Goal: Browse casually: Explore the website without a specific task or goal

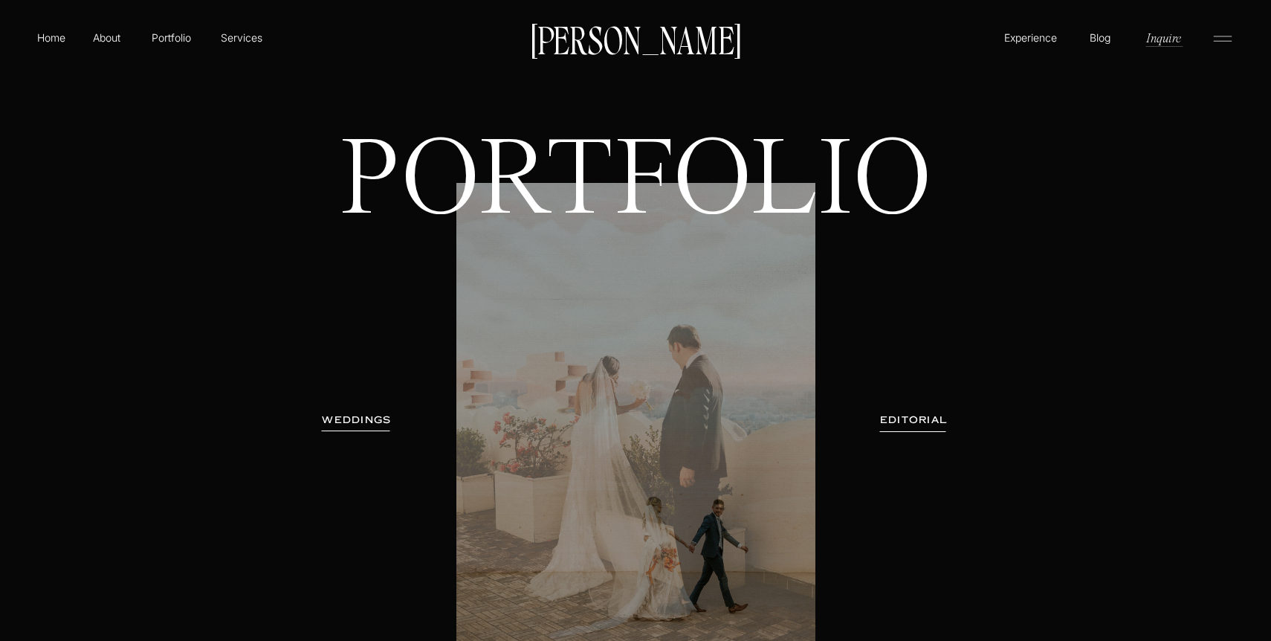
click at [343, 421] on h3 "WEDDINGS" at bounding box center [357, 420] width 94 height 15
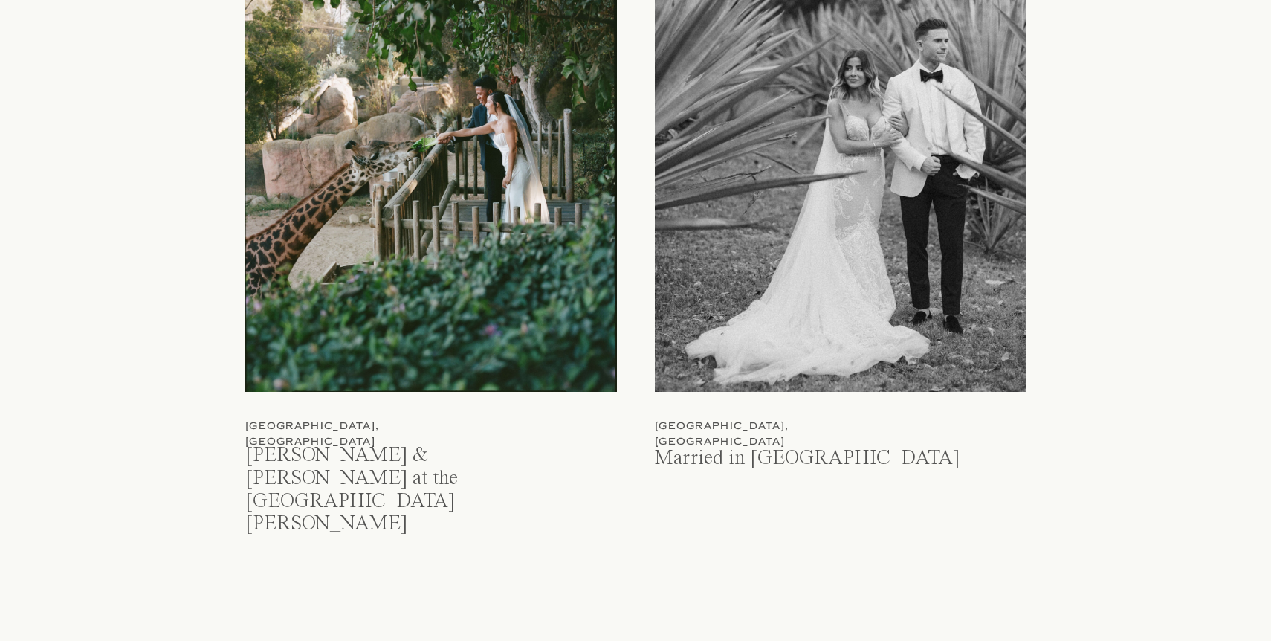
scroll to position [1711, 0]
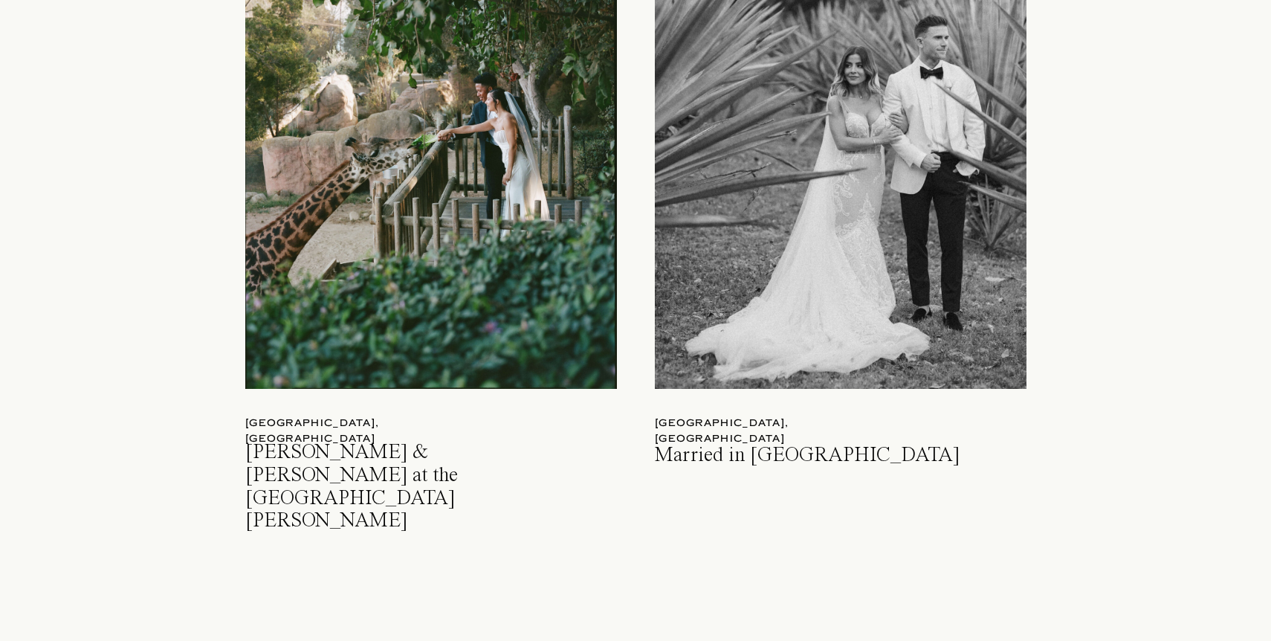
click at [372, 326] on div at bounding box center [431, 146] width 372 height 486
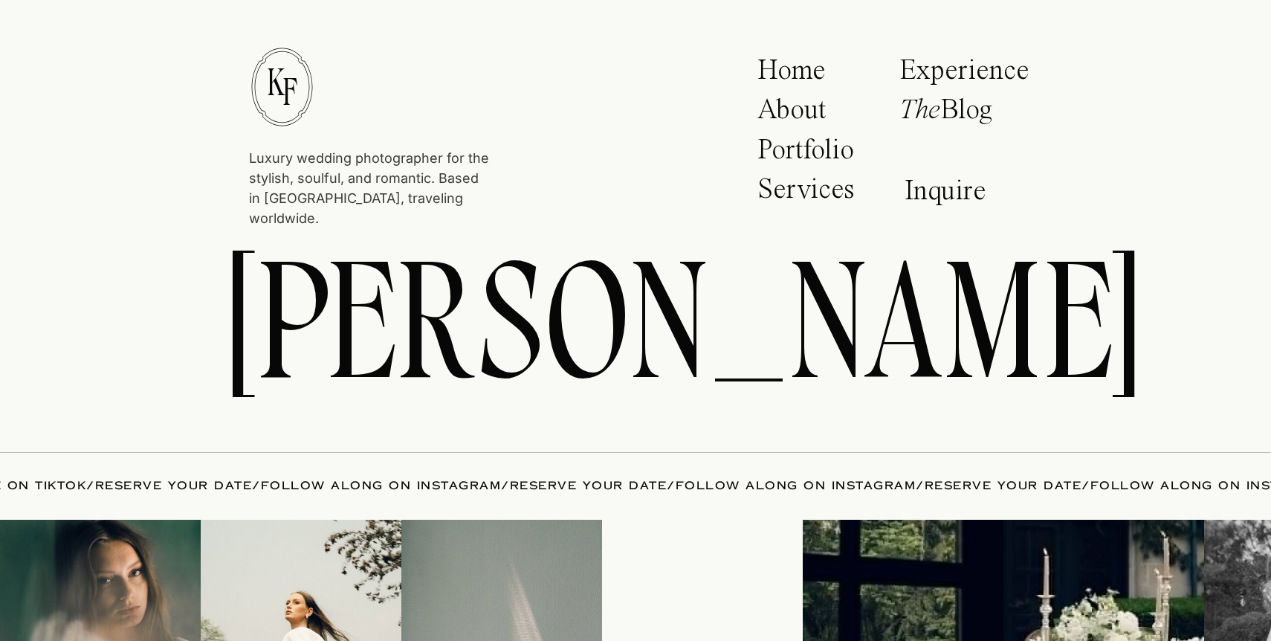
scroll to position [35037, 0]
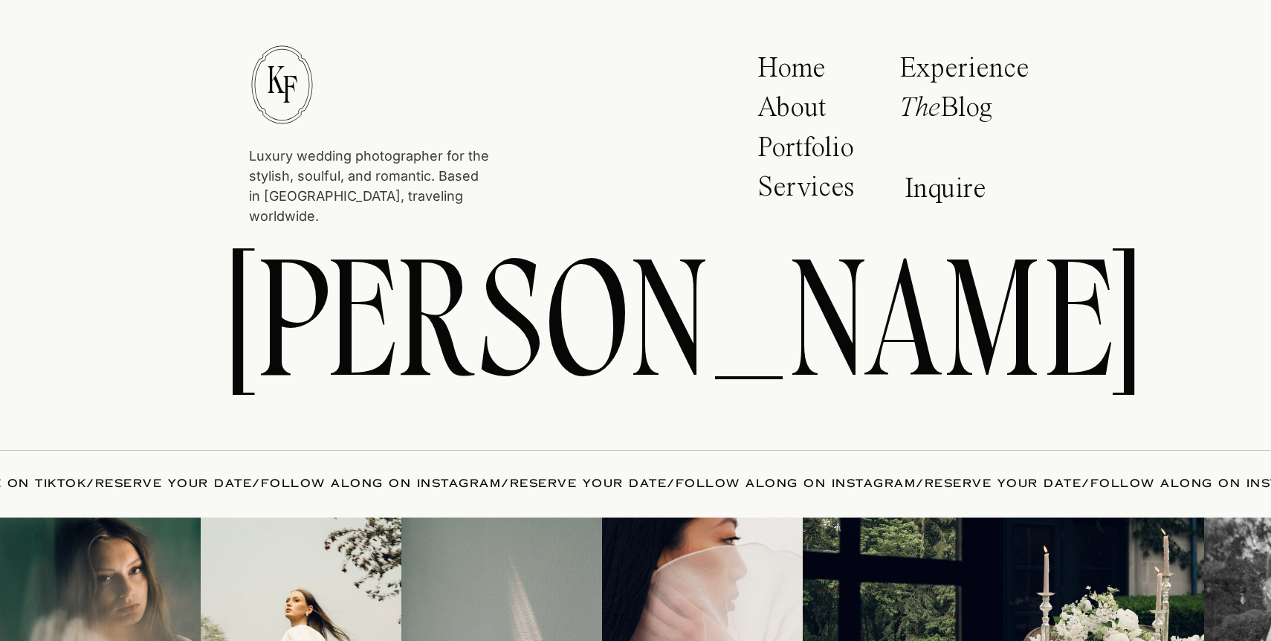
click at [790, 187] on p "Services" at bounding box center [809, 191] width 103 height 37
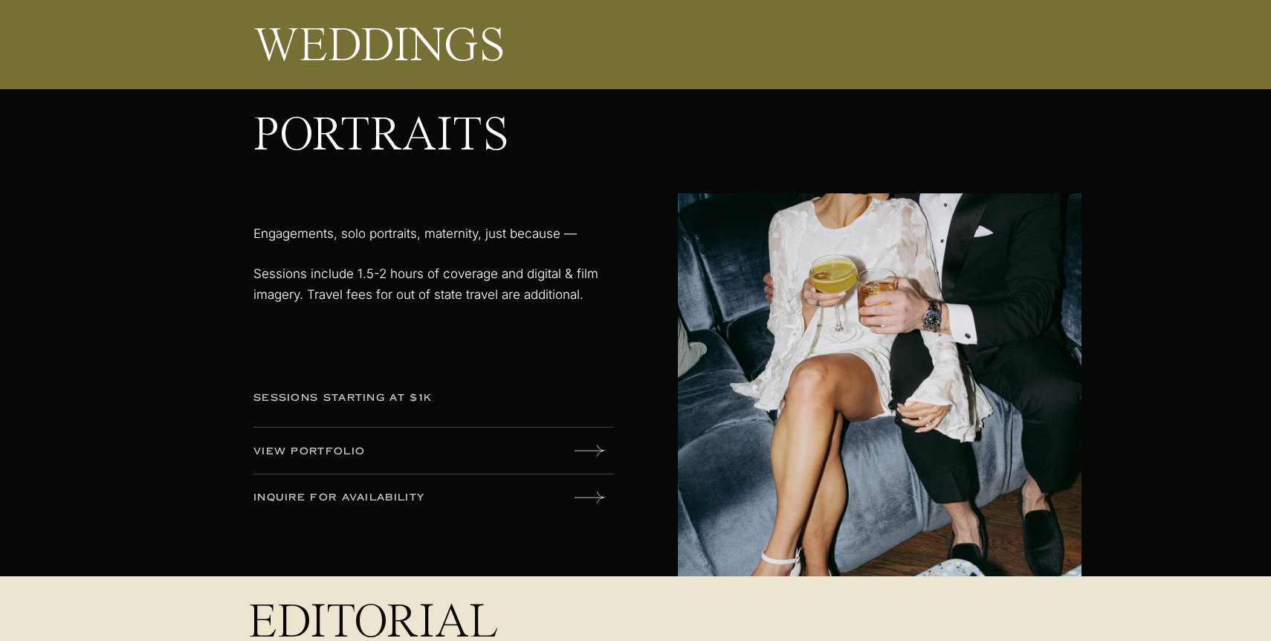
scroll to position [2456, 0]
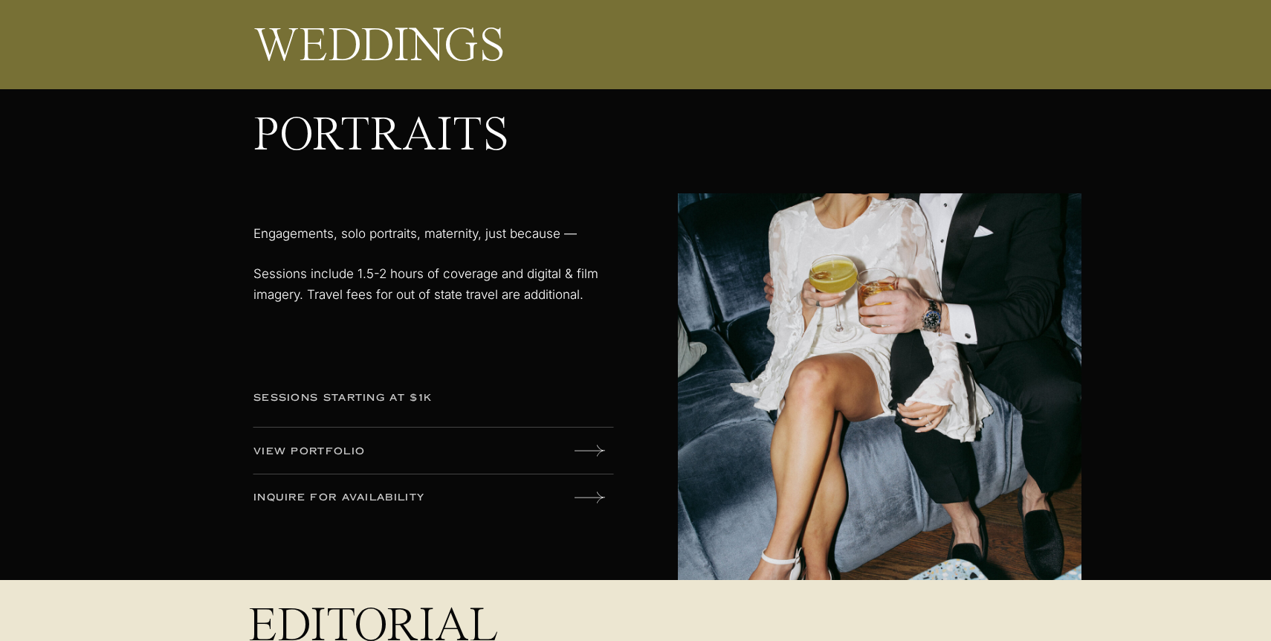
click at [364, 451] on p "VIEW PORTFOLIO" at bounding box center [370, 452] width 233 height 16
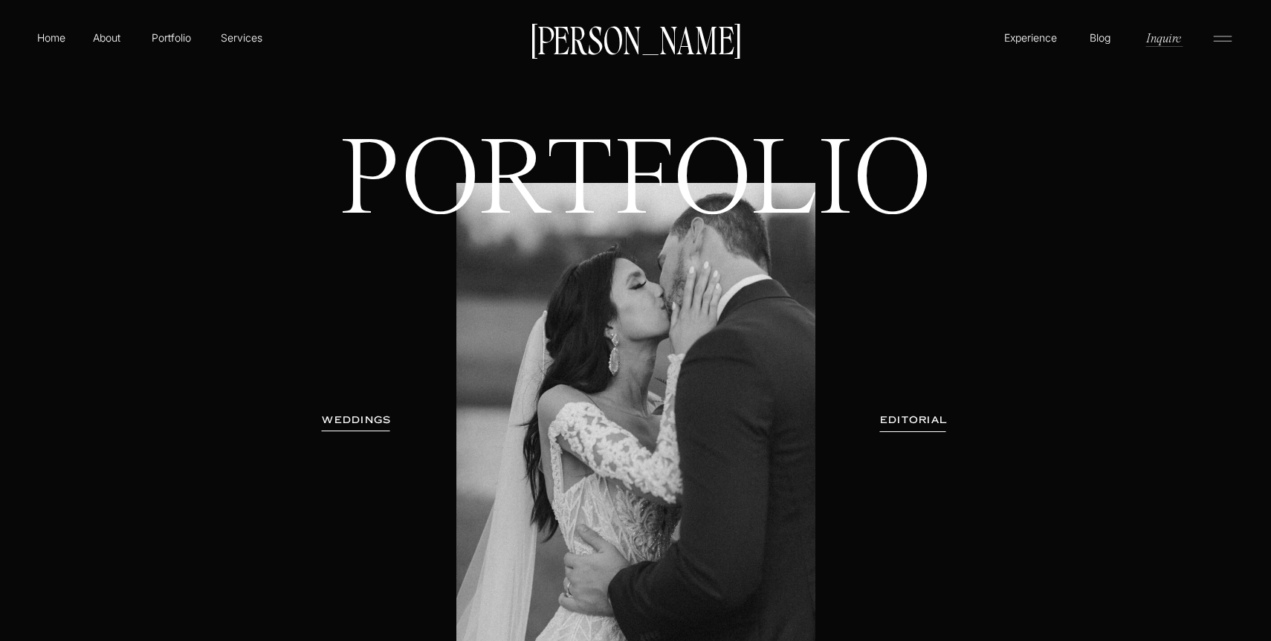
click at [374, 415] on h3 "WEDDINGS" at bounding box center [357, 420] width 94 height 15
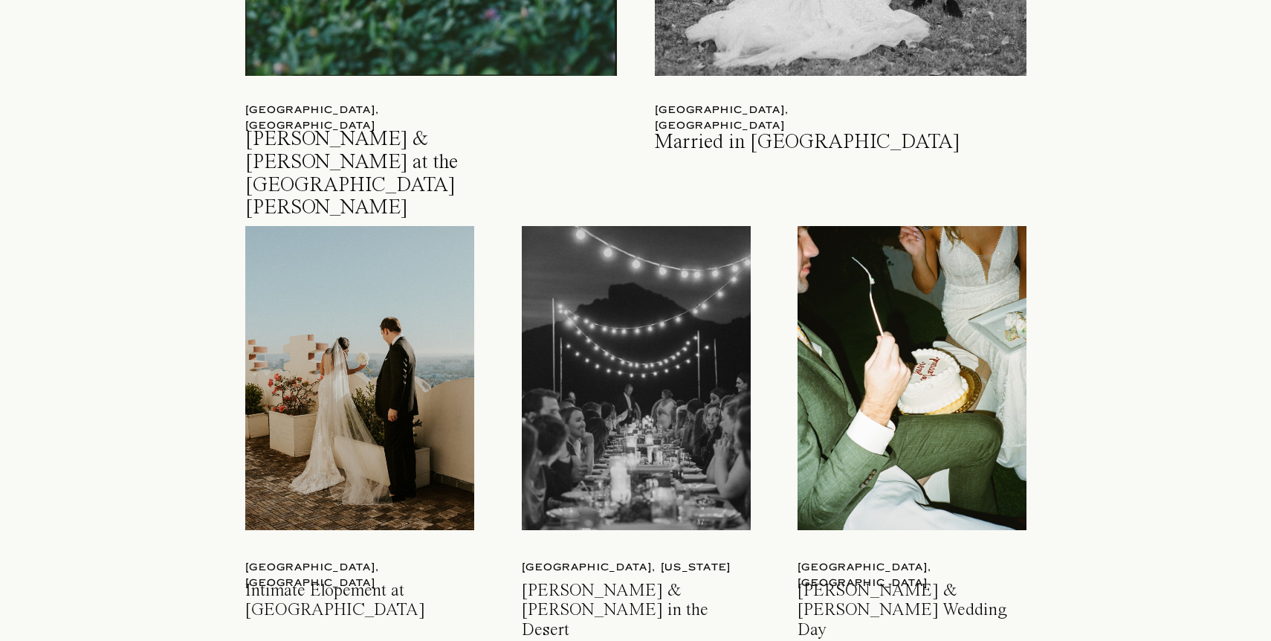
scroll to position [2023, 0]
click at [362, 430] on div at bounding box center [359, 379] width 229 height 304
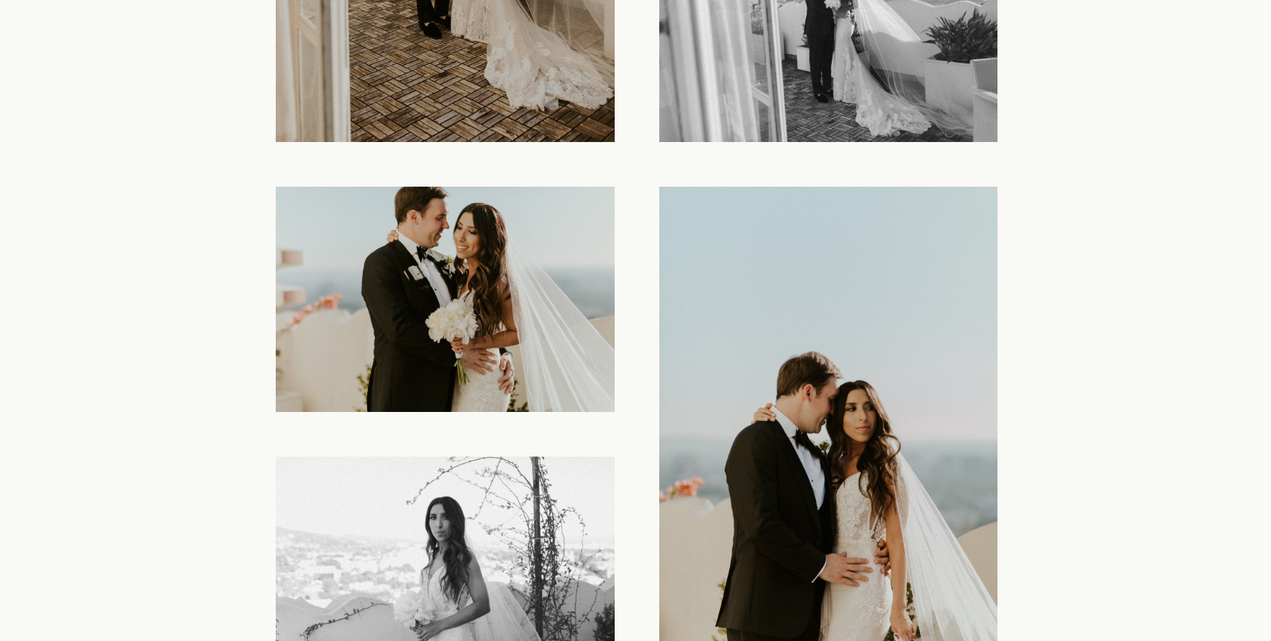
scroll to position [2734, 0]
